Goal: Task Accomplishment & Management: Manage account settings

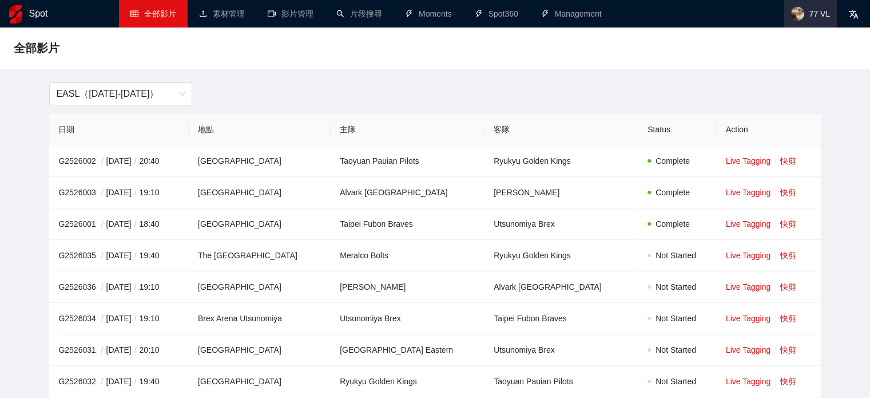
click at [811, 14] on span "77 VL" at bounding box center [819, 14] width 21 height 0
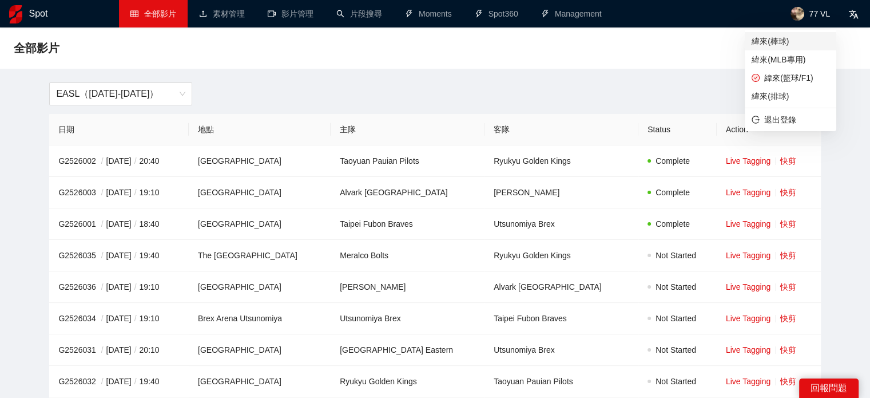
click at [798, 39] on span "緯來(棒球)" at bounding box center [791, 41] width 78 height 13
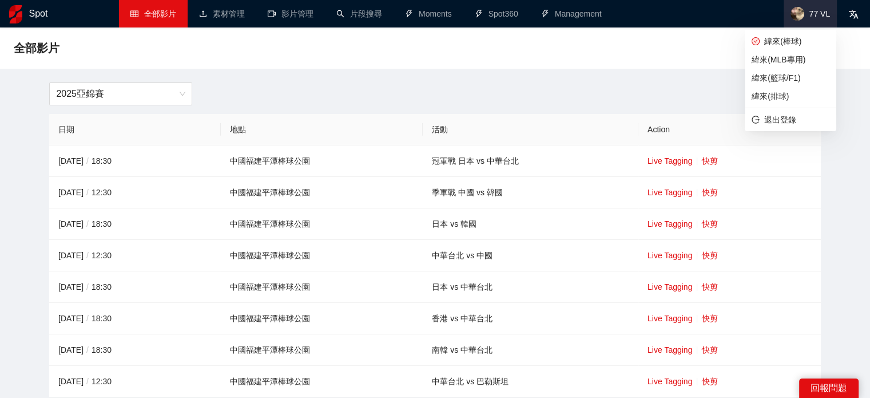
click at [814, 14] on span "77 VL" at bounding box center [819, 14] width 21 height 0
click at [797, 62] on span "緯來(MLB專用)" at bounding box center [791, 59] width 78 height 13
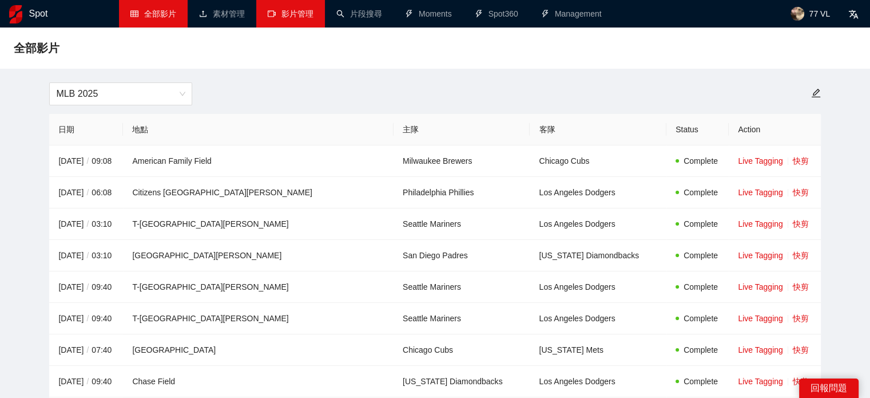
click at [294, 18] on link "影片管理" at bounding box center [291, 13] width 46 height 9
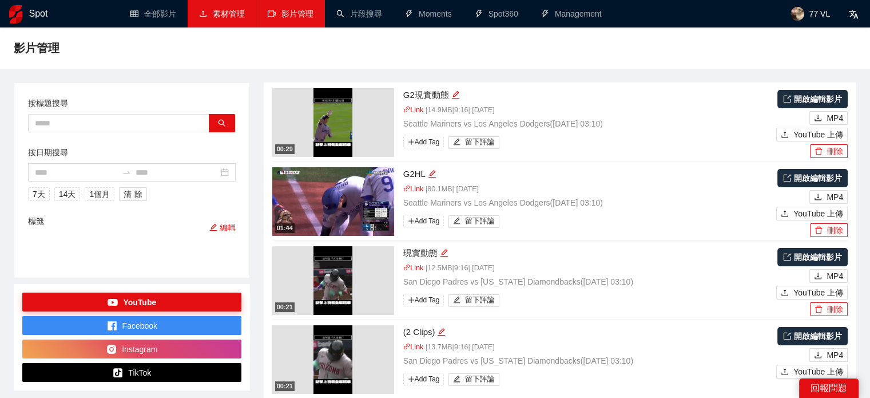
click at [222, 16] on link "素材管理" at bounding box center [222, 13] width 46 height 9
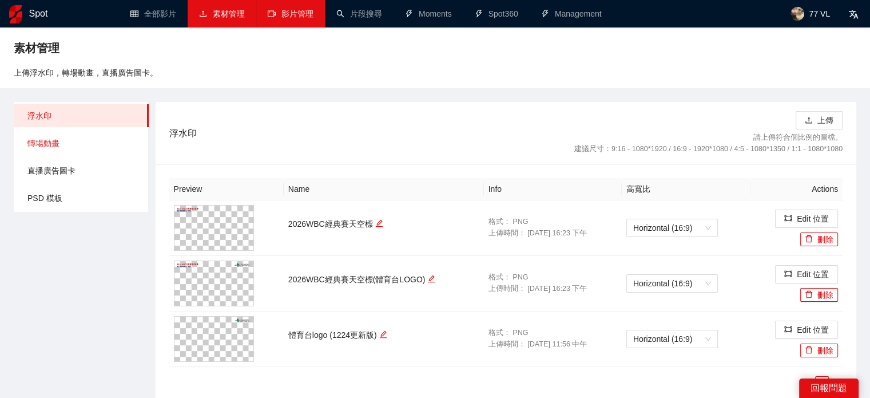
click at [80, 142] on span "轉場動畫" at bounding box center [83, 143] width 112 height 23
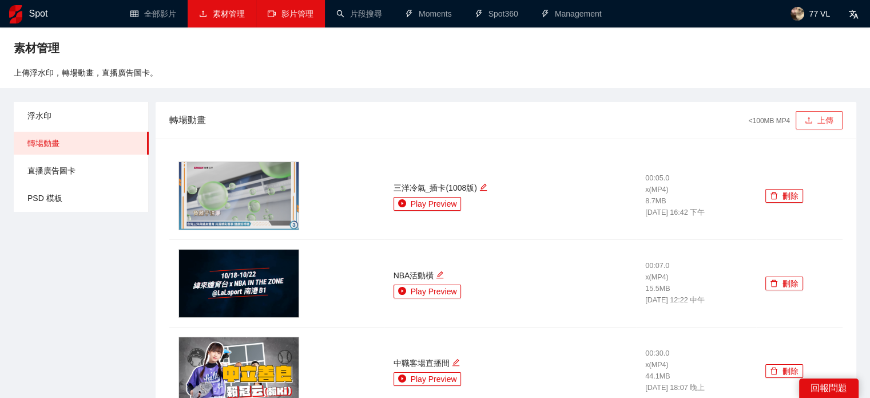
click at [808, 120] on icon "upload" at bounding box center [809, 120] width 8 height 8
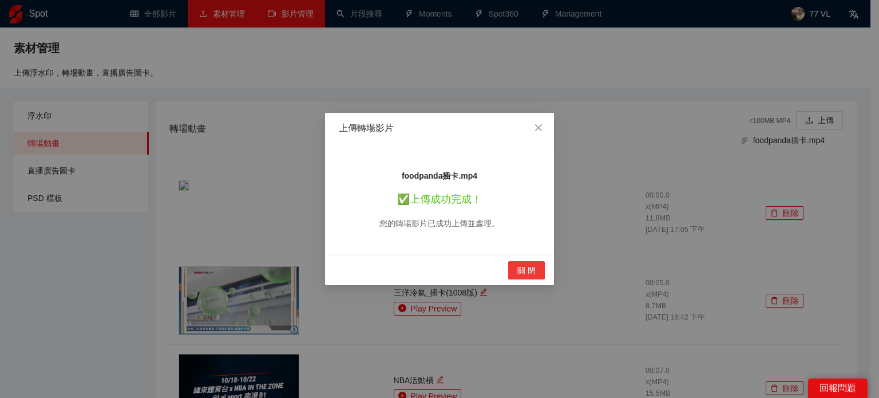
click at [519, 265] on span "關 閉" at bounding box center [526, 270] width 18 height 13
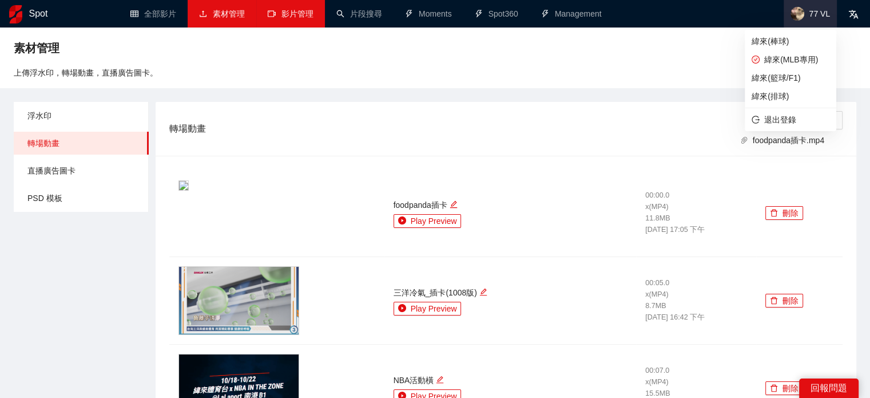
click at [822, 7] on span "77 VL" at bounding box center [810, 13] width 53 height 27
click at [788, 73] on span "緯來(籃球/F1)" at bounding box center [791, 78] width 78 height 13
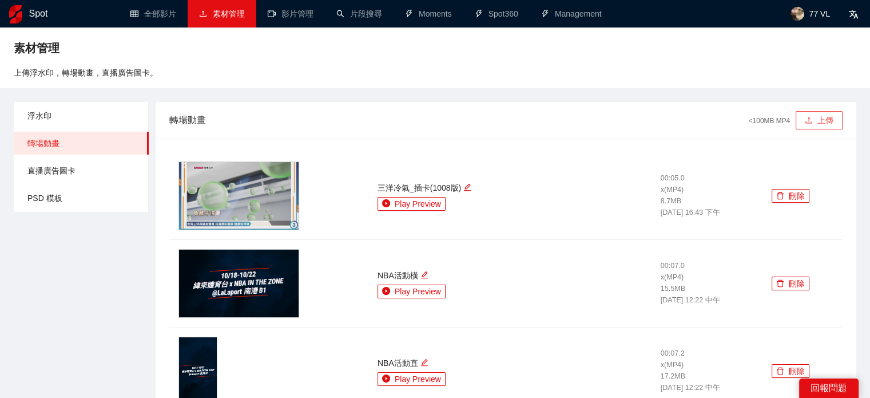
click at [829, 122] on button "上傳" at bounding box center [819, 120] width 47 height 18
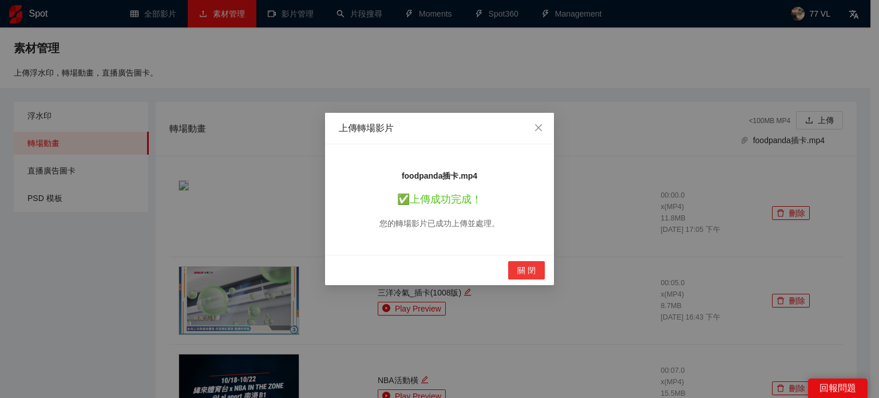
click at [529, 267] on span "關 閉" at bounding box center [526, 270] width 18 height 13
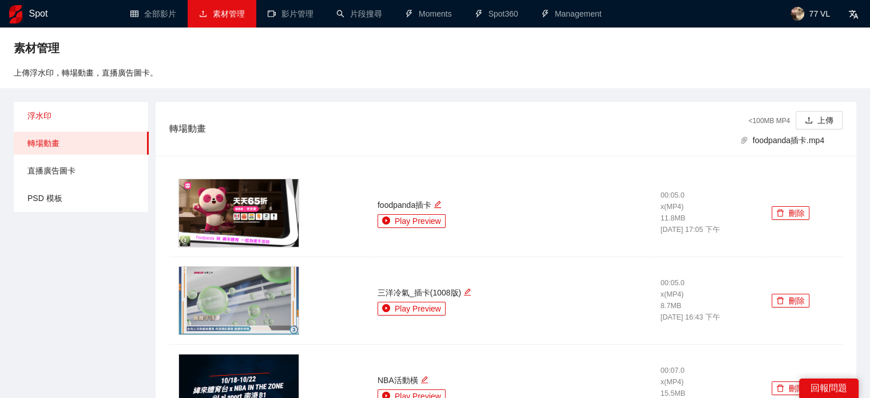
click at [64, 118] on span "浮水印" at bounding box center [83, 115] width 112 height 23
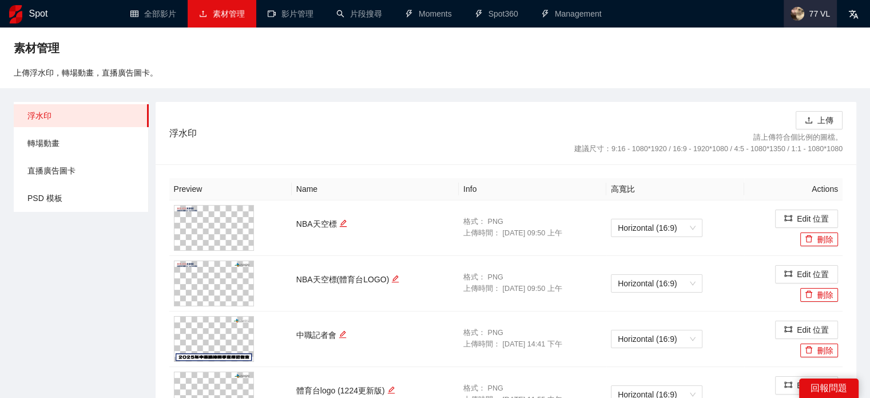
click at [799, 18] on img at bounding box center [798, 14] width 14 height 14
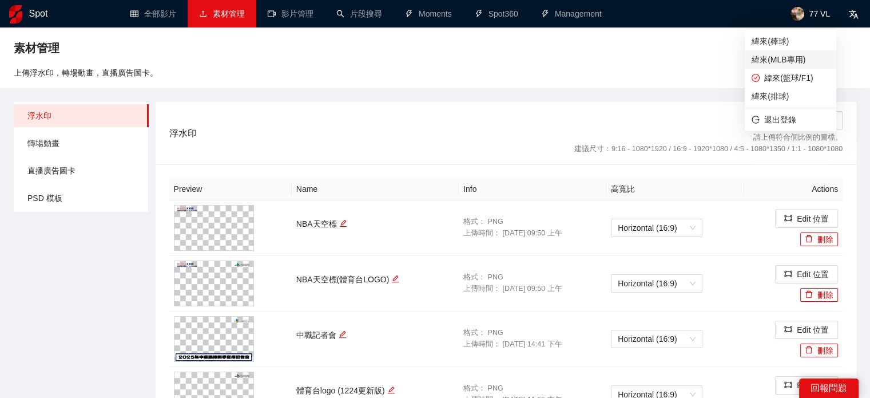
click at [787, 62] on span "緯來(MLB專用)" at bounding box center [791, 59] width 78 height 13
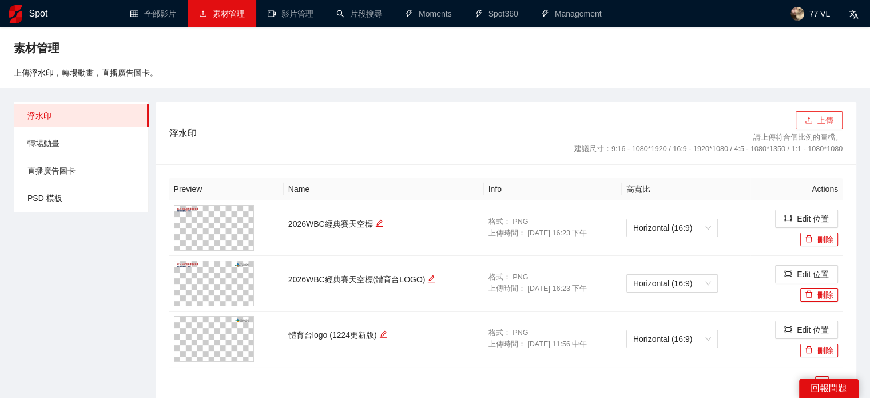
click at [813, 116] on button "上傳" at bounding box center [819, 120] width 47 height 18
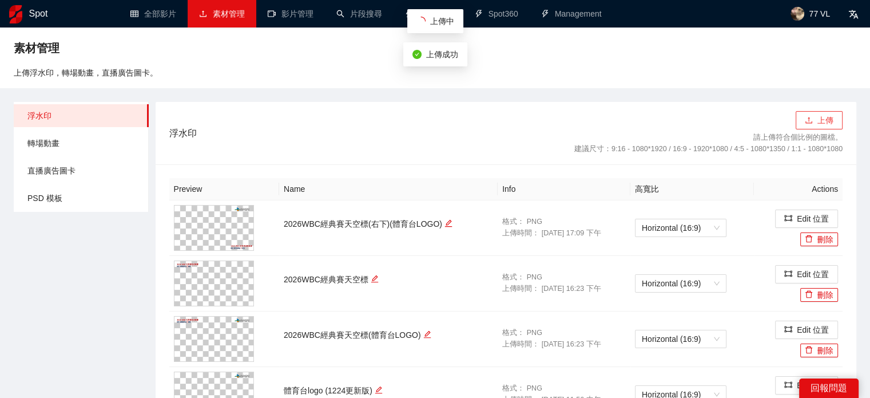
click at [819, 115] on button "上傳" at bounding box center [819, 120] width 47 height 18
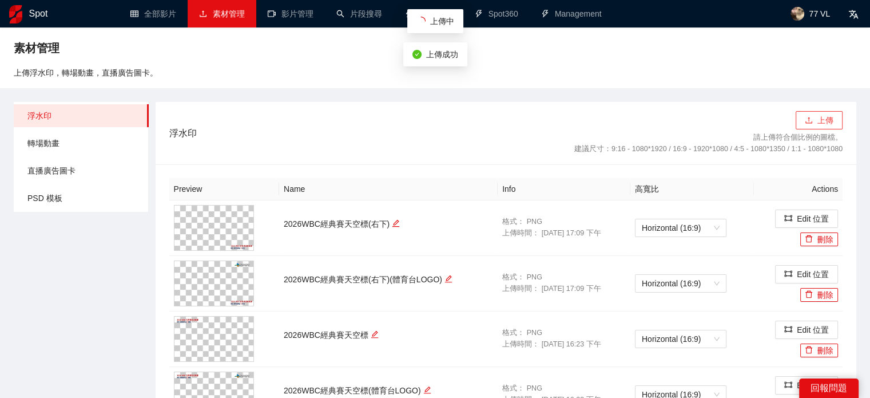
click at [814, 118] on button "上傳" at bounding box center [819, 120] width 47 height 18
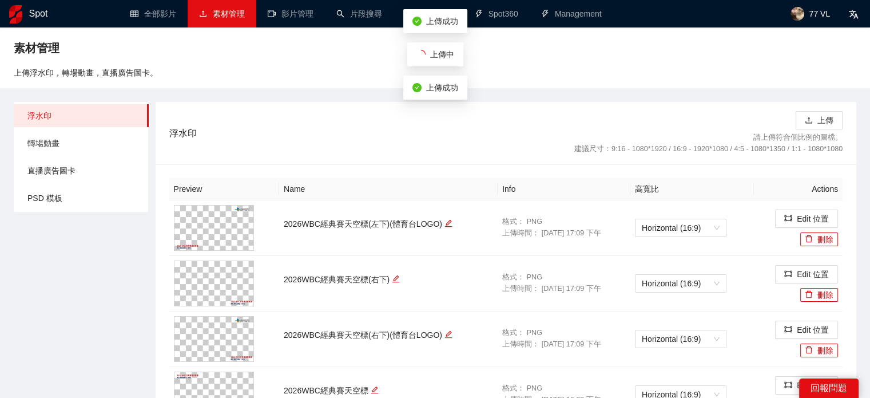
click at [834, 129] on div "請上傳符合個比例的圖檔。 建議尺寸：9:16 - 1080*1920 / 16:9 - 1920*1080 / 4:5 - 1080*1350 / 1:1 -…" at bounding box center [709, 142] width 268 height 26
click at [830, 125] on button "上傳" at bounding box center [819, 120] width 47 height 18
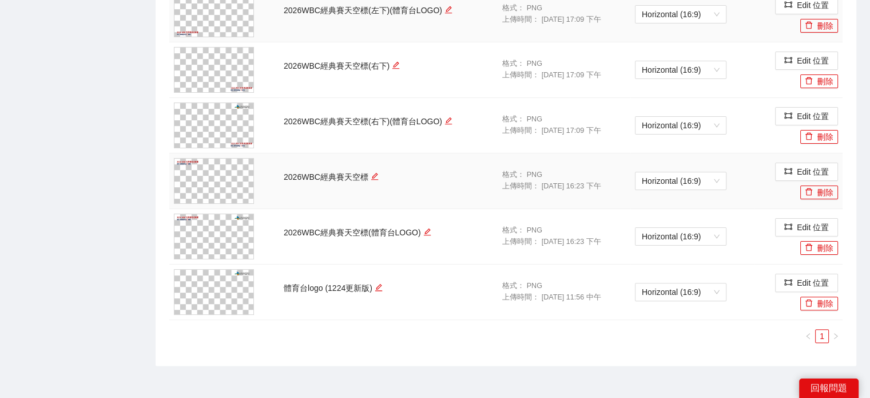
scroll to position [286, 0]
